Goal: Information Seeking & Learning: Learn about a topic

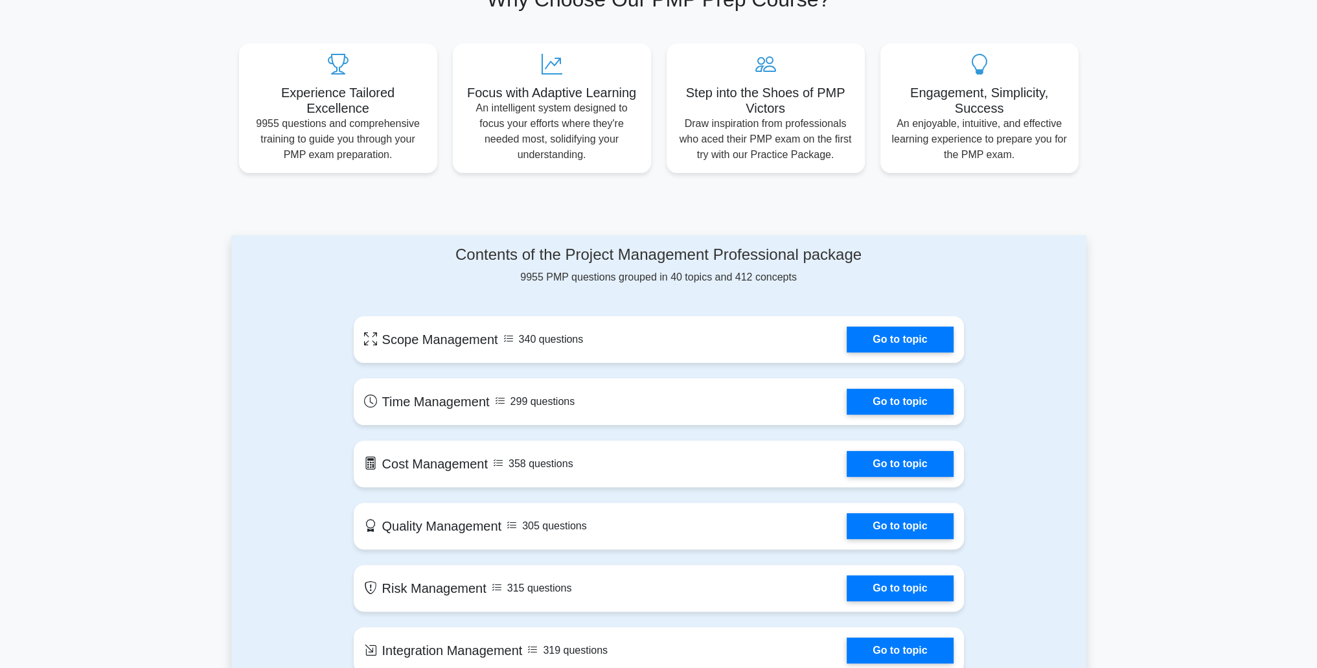
scroll to position [389, 0]
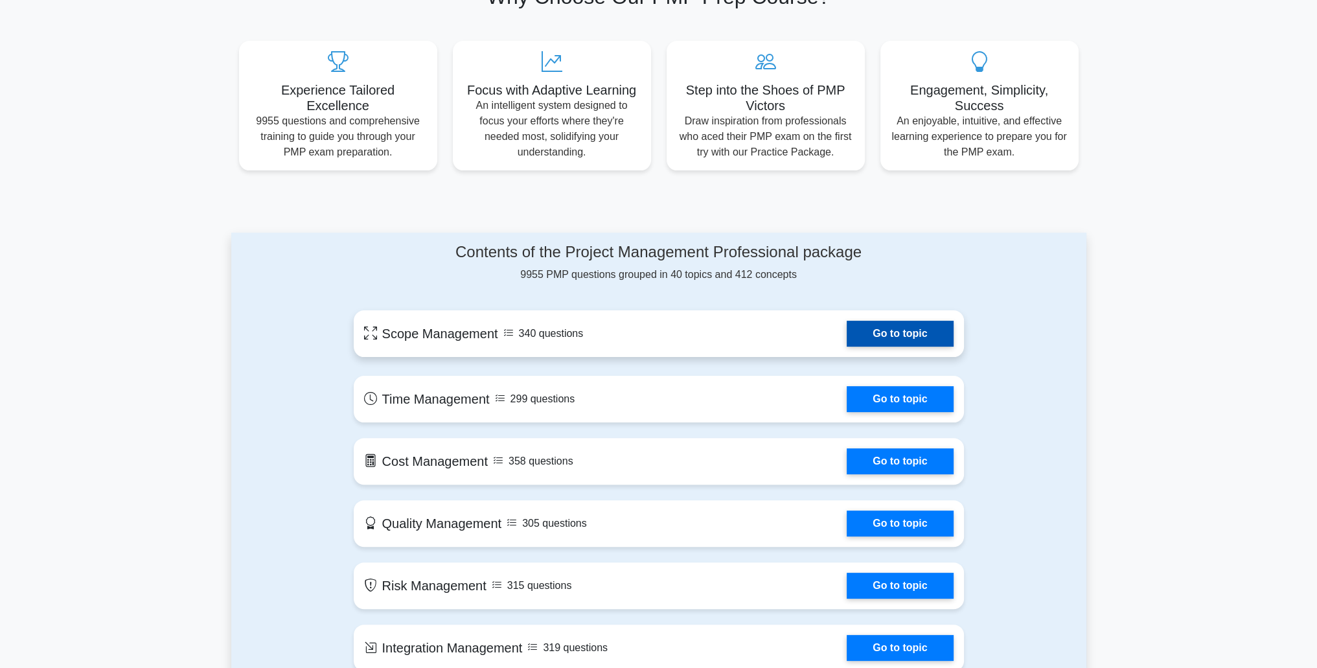
click at [847, 344] on link "Go to topic" at bounding box center [900, 334] width 106 height 26
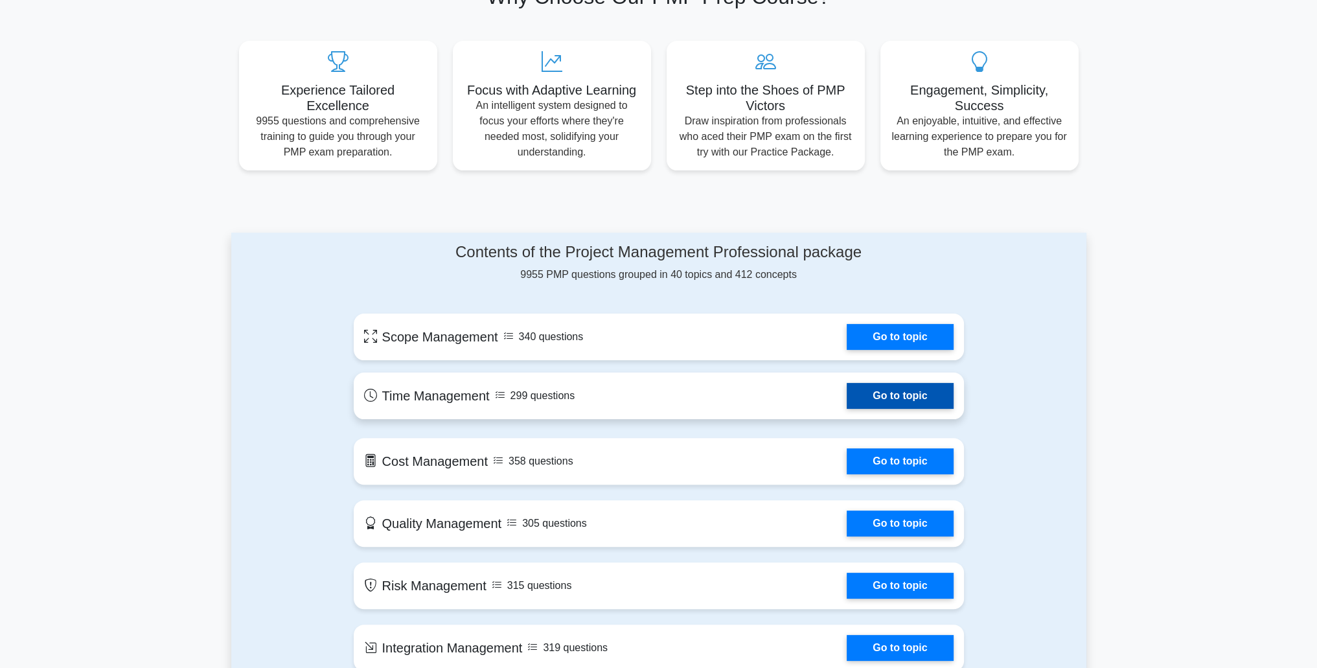
click at [873, 398] on link "Go to topic" at bounding box center [900, 396] width 106 height 26
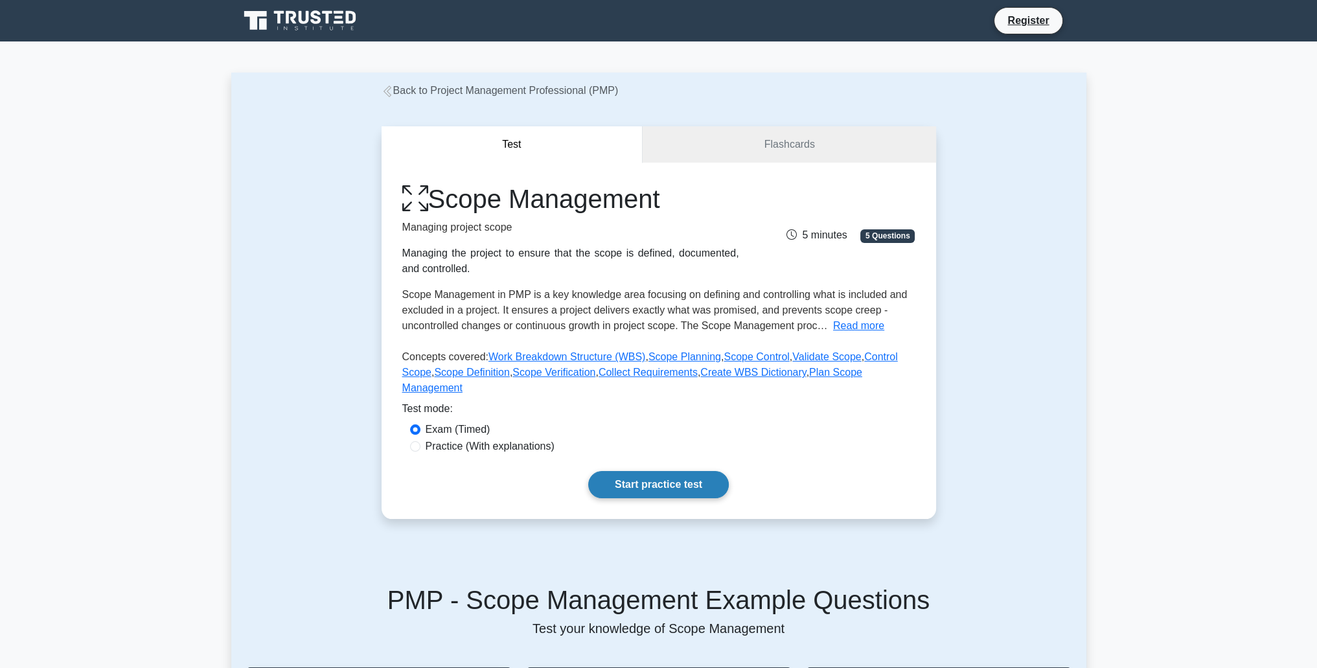
click at [720, 474] on link "Start practice test" at bounding box center [658, 484] width 141 height 27
click at [462, 438] on label "Practice (With explanations)" at bounding box center [490, 446] width 129 height 16
click at [420, 441] on input "Practice (With explanations)" at bounding box center [415, 446] width 10 height 10
radio input "true"
click at [648, 475] on link "Start practice test" at bounding box center [658, 484] width 141 height 27
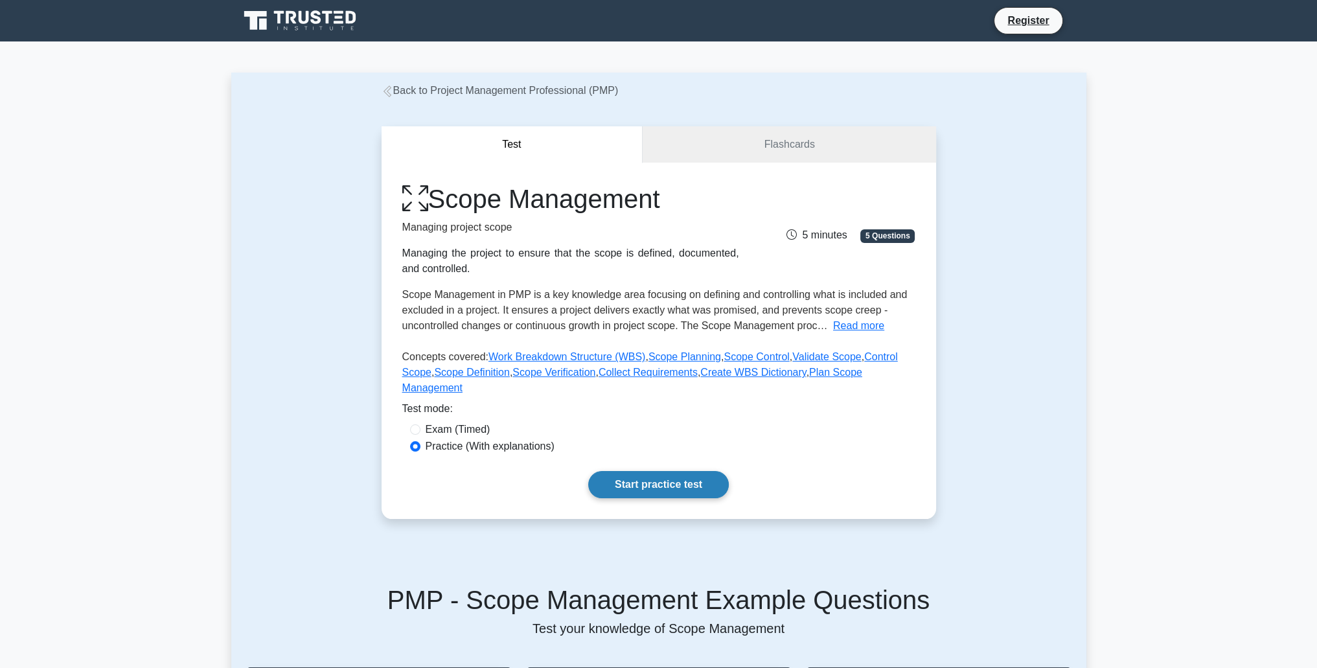
click at [684, 471] on link "Start practice test" at bounding box center [658, 484] width 141 height 27
click at [459, 422] on label "Exam (Timed)" at bounding box center [458, 430] width 65 height 16
click at [420, 424] on input "Exam (Timed)" at bounding box center [415, 429] width 10 height 10
radio input "true"
click at [639, 471] on link "Start practice test" at bounding box center [658, 484] width 141 height 27
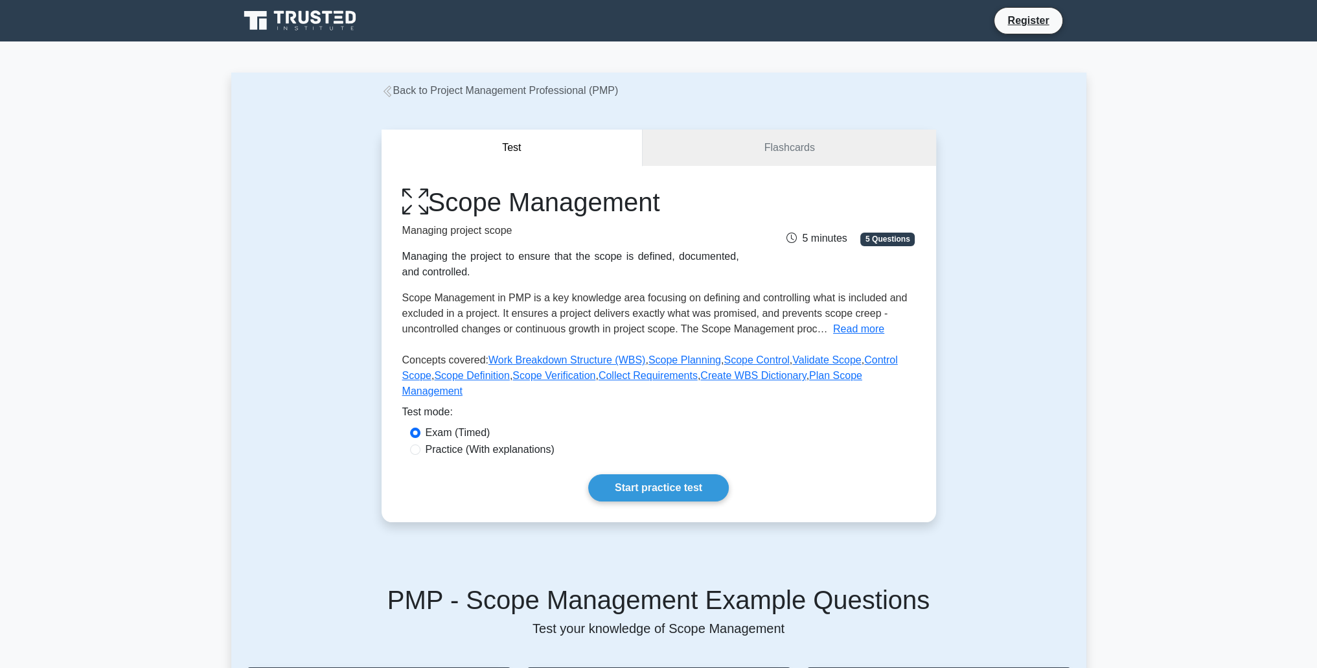
drag, startPoint x: 336, startPoint y: 244, endPoint x: 350, endPoint y: 241, distance: 13.8
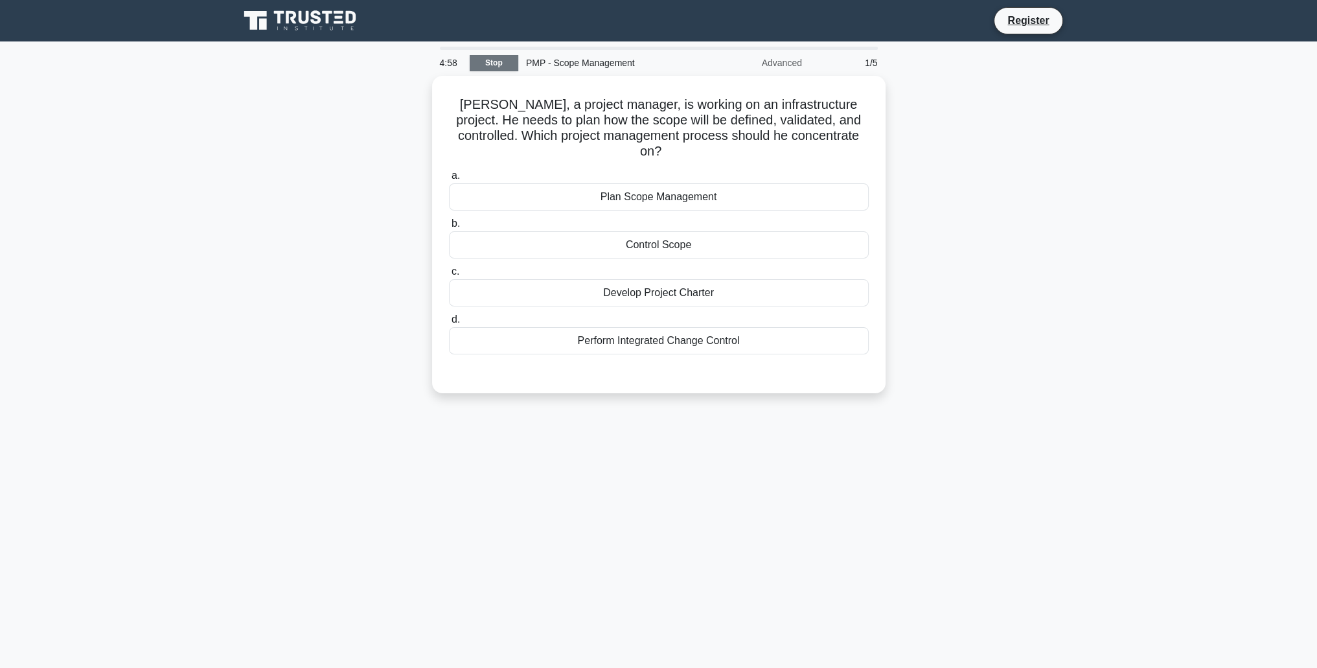
click at [499, 64] on link "Stop" at bounding box center [494, 63] width 49 height 16
drag, startPoint x: 1096, startPoint y: 271, endPoint x: 1099, endPoint y: 261, distance: 10.9
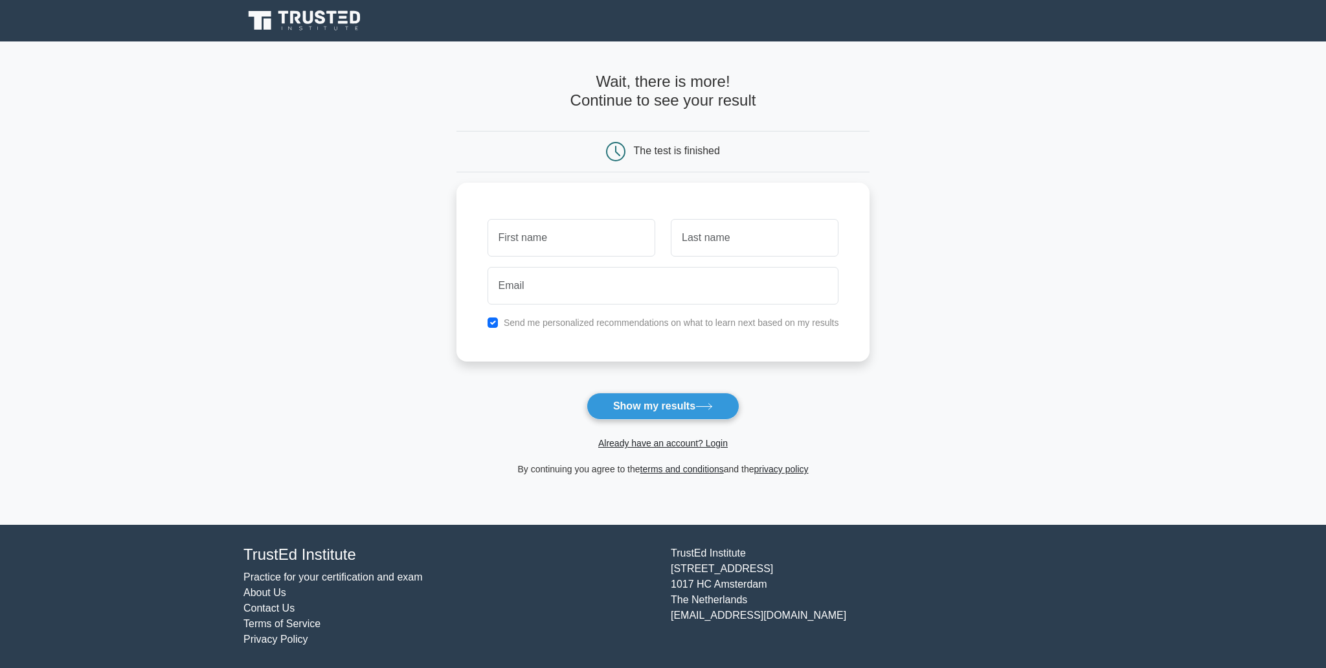
drag, startPoint x: 1067, startPoint y: 269, endPoint x: 1060, endPoint y: 272, distance: 8.2
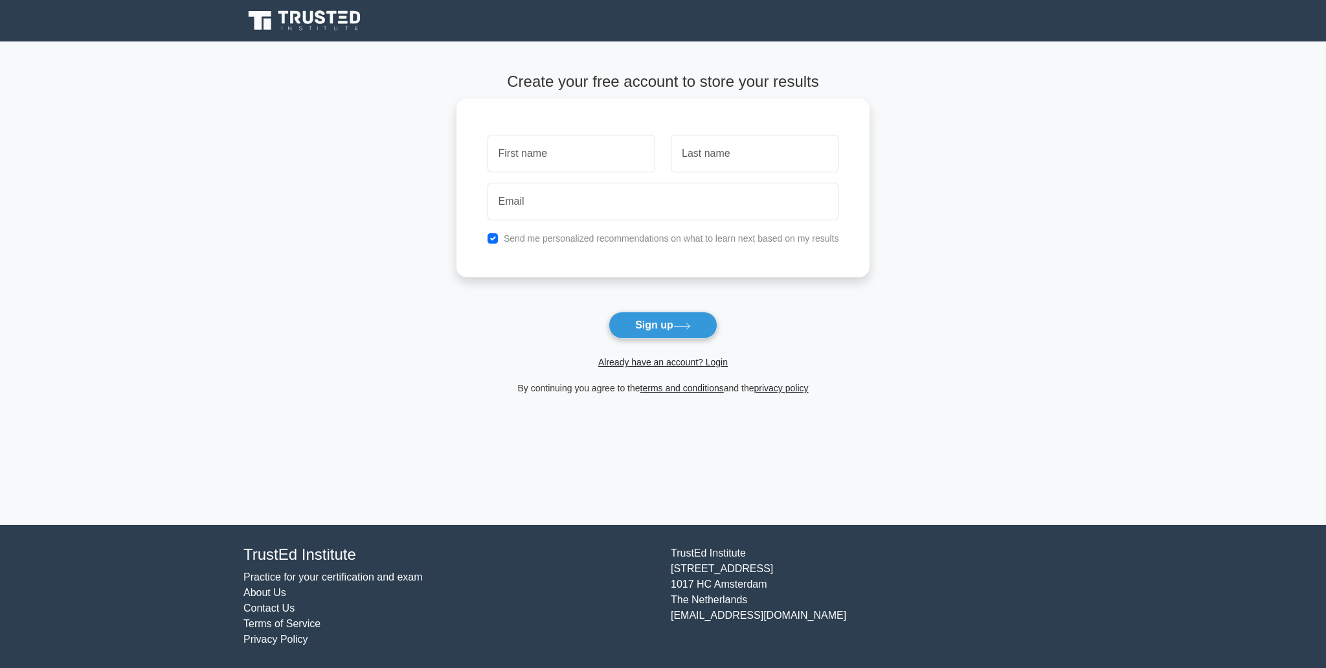
click at [751, 243] on label "Send me personalized recommendations on what to learn next based on my results" at bounding box center [672, 238] width 336 height 10
click at [559, 237] on label "Send me personalized recommendations on what to learn next based on my results" at bounding box center [672, 238] width 336 height 10
drag, startPoint x: 489, startPoint y: 241, endPoint x: 505, endPoint y: 260, distance: 25.3
click at [490, 241] on input "checkbox" at bounding box center [493, 238] width 10 height 10
checkbox input "false"
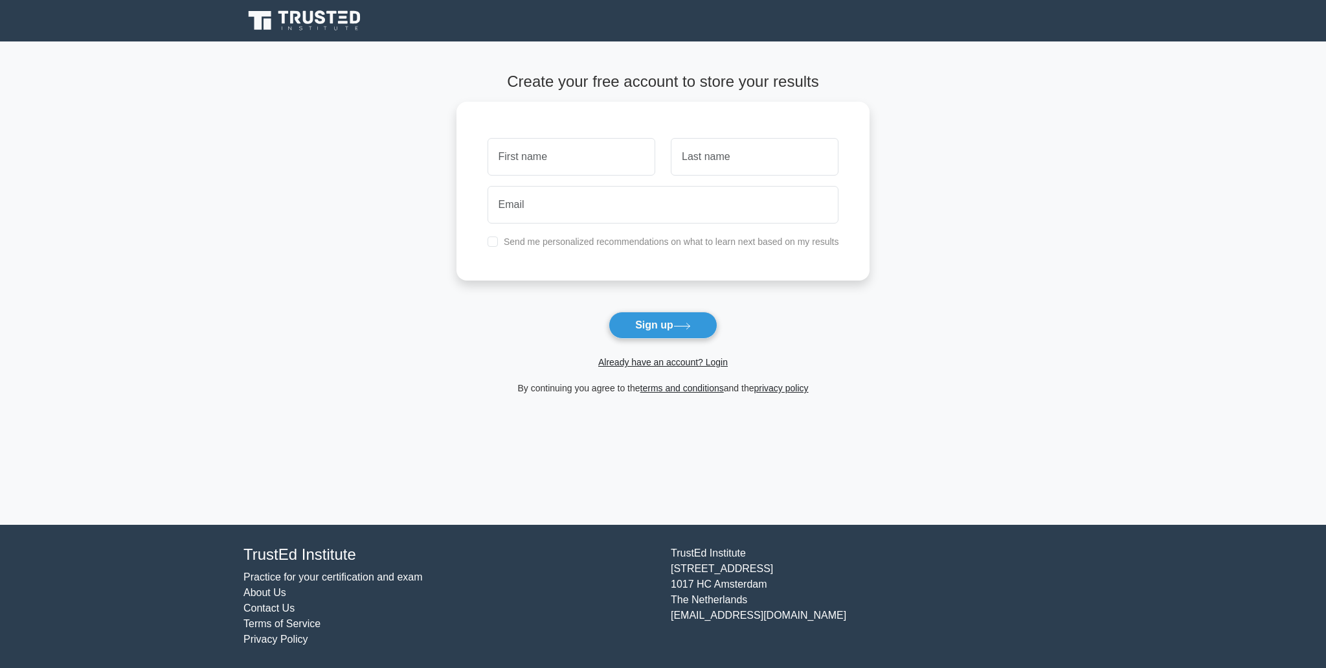
drag, startPoint x: 711, startPoint y: 369, endPoint x: 679, endPoint y: 380, distance: 34.2
click at [453, 284] on main "Create your free account to store your results Send me personalized recommendat…" at bounding box center [663, 282] width 1326 height 483
drag, startPoint x: 378, startPoint y: 237, endPoint x: 368, endPoint y: 238, distance: 9.7
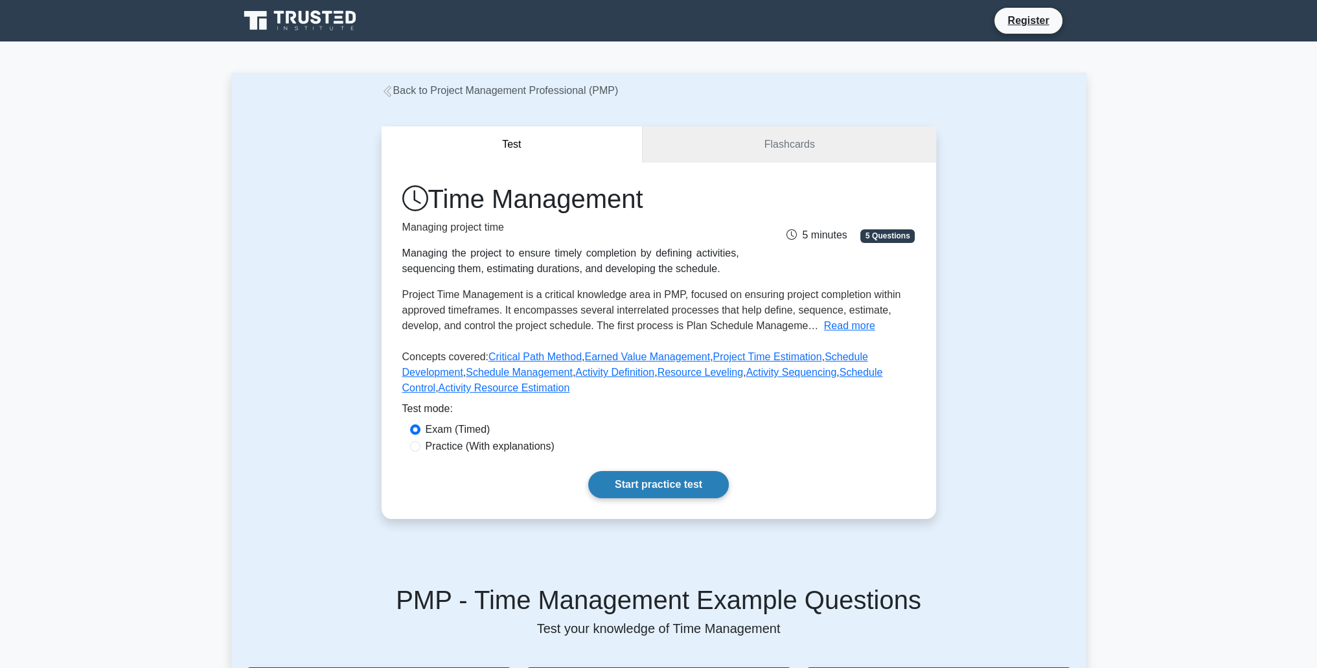
click at [631, 471] on link "Start practice test" at bounding box center [658, 484] width 141 height 27
